Goal: Transaction & Acquisition: Purchase product/service

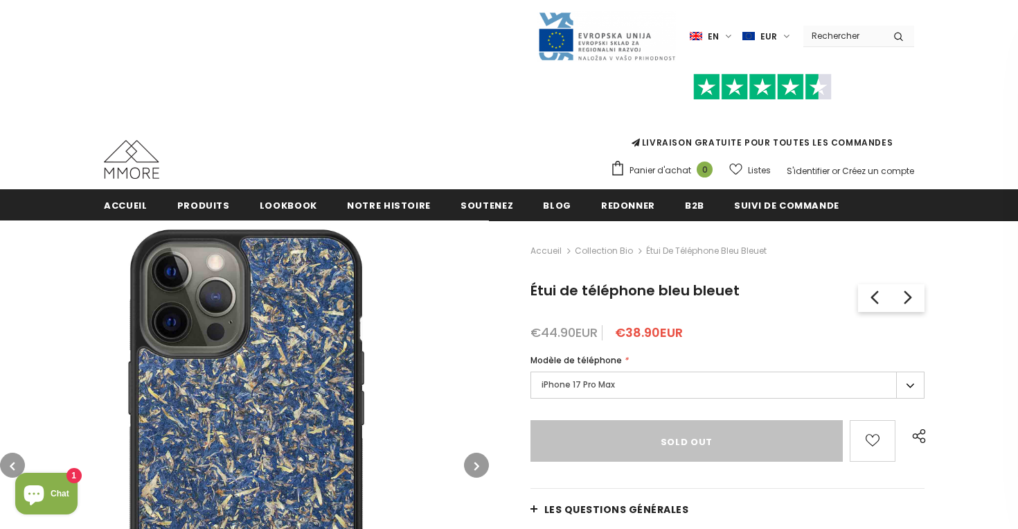
click at [903, 380] on label "iPhone 17 Pro Max" at bounding box center [728, 384] width 394 height 27
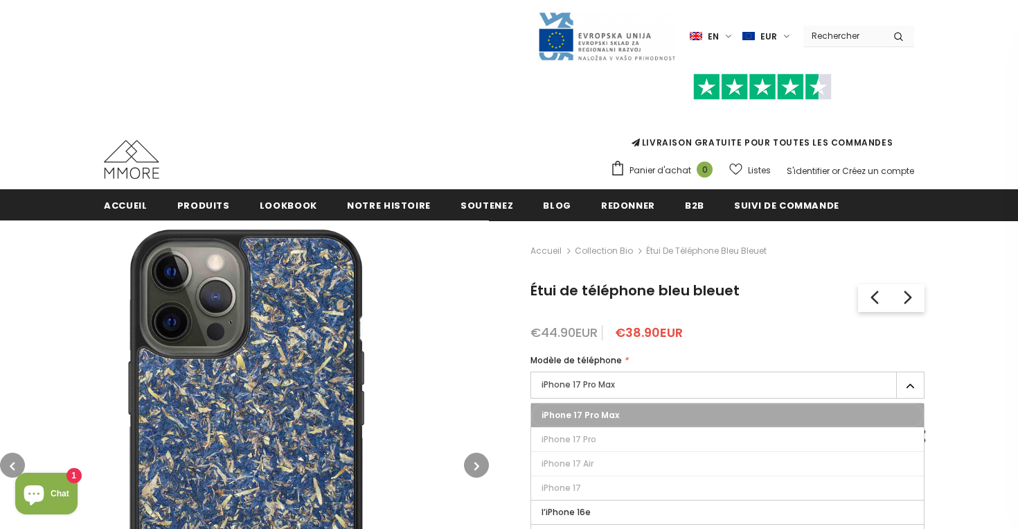
click at [800, 407] on label "iPhone 17 Pro Max" at bounding box center [727, 415] width 393 height 24
click at [0, 0] on input "iPhone 17 Pro Max" at bounding box center [0, 0] width 0 height 0
click at [795, 333] on div "€44.90EUR €38.90EUR" at bounding box center [728, 333] width 394 height 14
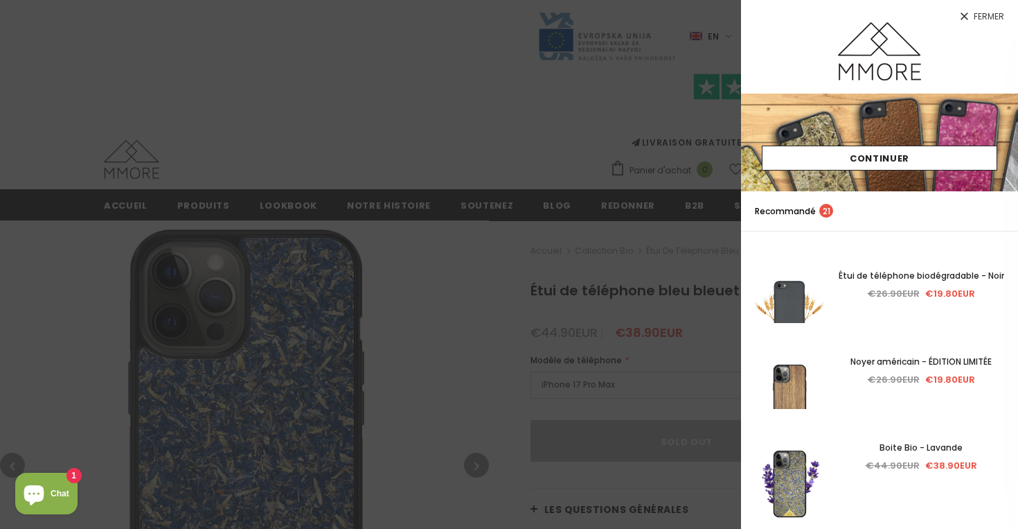
click at [975, 17] on span "Fermer" at bounding box center [989, 16] width 30 height 8
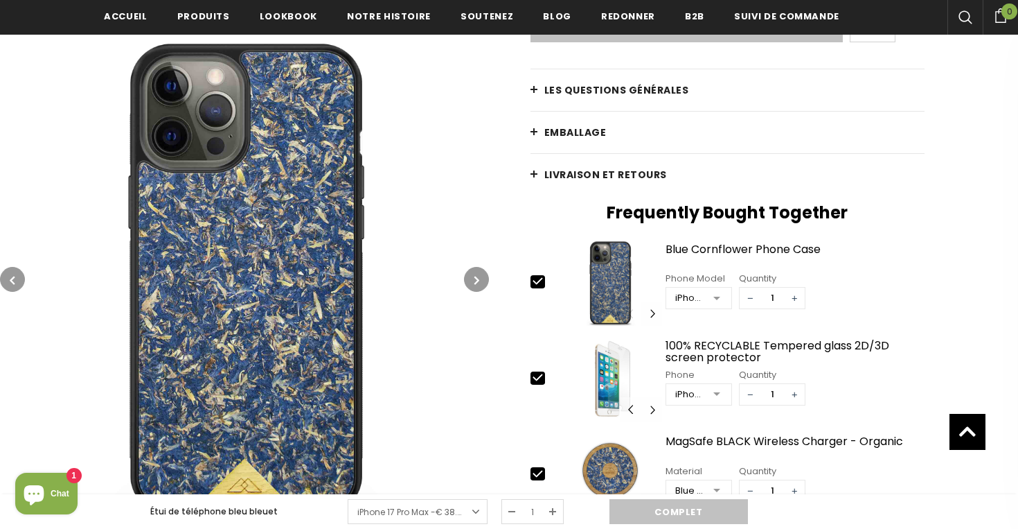
scroll to position [504, 0]
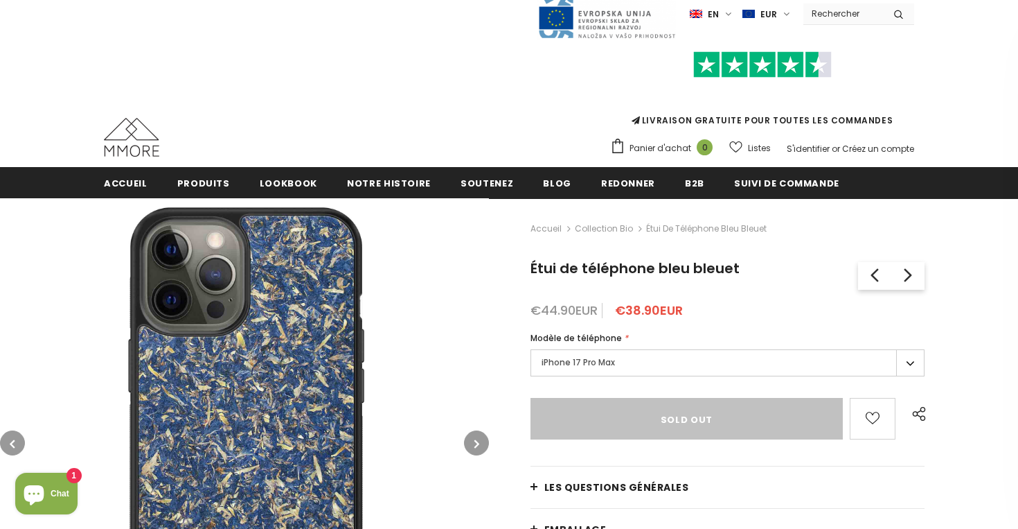
scroll to position [19, 0]
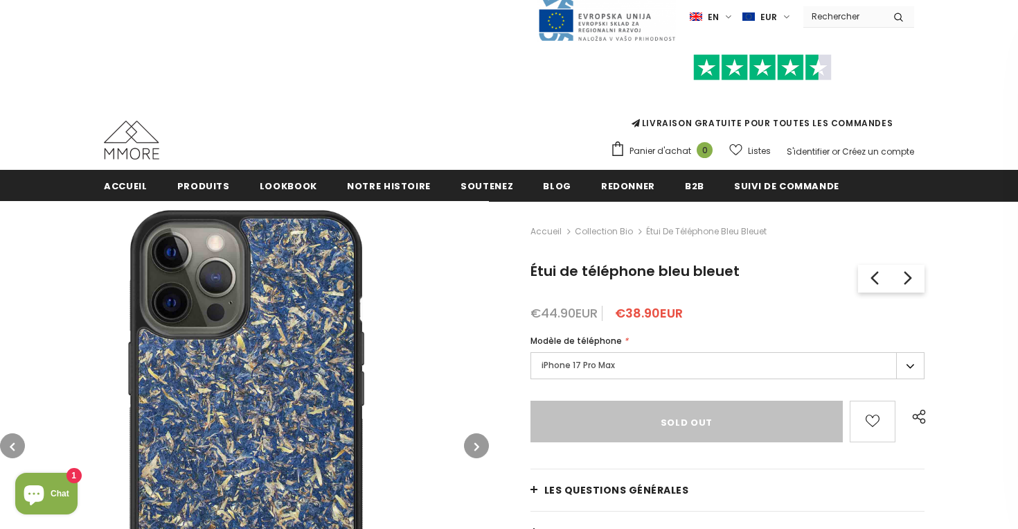
click at [650, 373] on label "iPhone 17 Pro Max" at bounding box center [728, 365] width 394 height 27
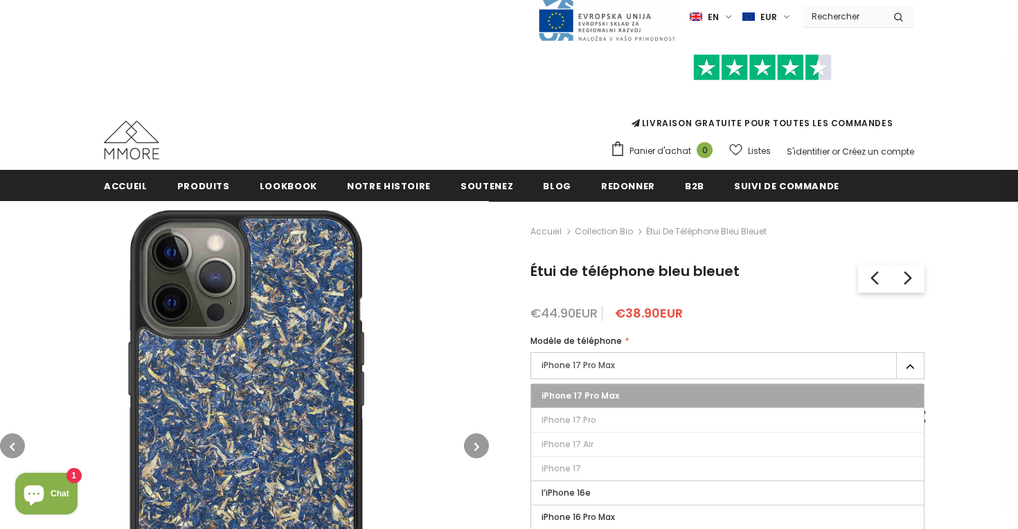
click at [640, 391] on label "iPhone 17 Pro Max" at bounding box center [727, 396] width 393 height 24
click at [0, 0] on input "iPhone 17 Pro Max" at bounding box center [0, 0] width 0 height 0
click at [639, 404] on label "iPhone 17 Pro Max" at bounding box center [727, 396] width 393 height 24
click at [0, 0] on input "iPhone 17 Pro Max" at bounding box center [0, 0] width 0 height 0
click at [422, 293] on img at bounding box center [244, 445] width 489 height 489
